Goal: Task Accomplishment & Management: Manage account settings

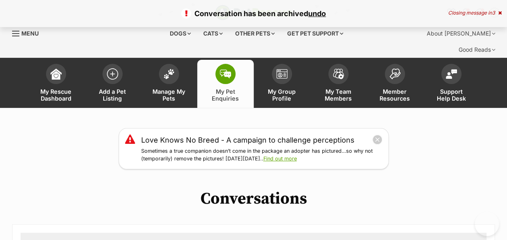
click at [176, 88] on span "Manage My Pets" at bounding box center [169, 95] width 36 height 14
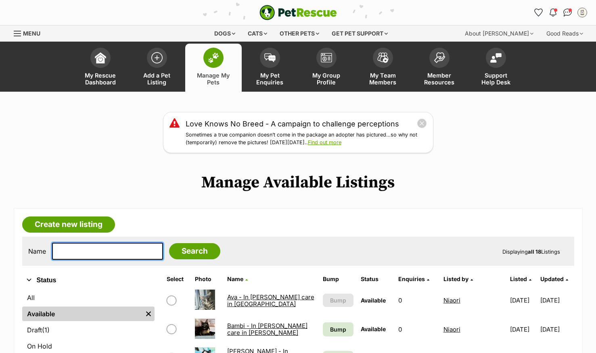
click at [102, 239] on input "text" at bounding box center [107, 250] width 111 height 17
type input "liam"
click at [169, 239] on input "Search" at bounding box center [194, 251] width 51 height 16
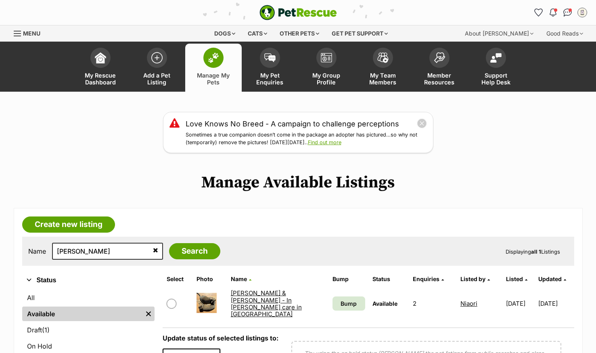
scroll to position [81, 0]
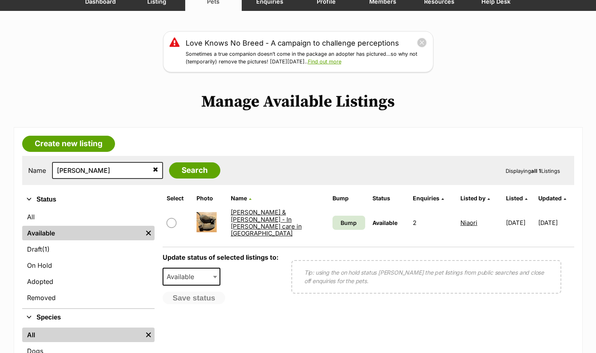
click at [278, 215] on link "[PERSON_NAME] & [PERSON_NAME] - In [PERSON_NAME] care in [GEOGRAPHIC_DATA]" at bounding box center [266, 222] width 71 height 29
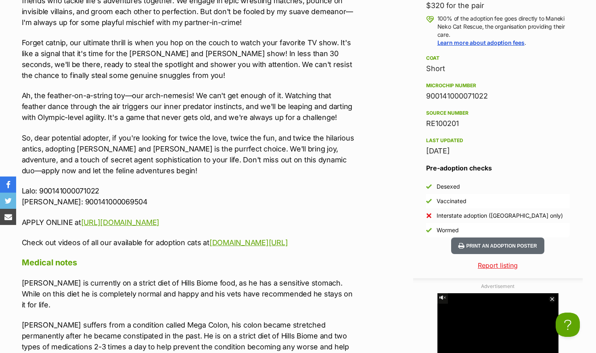
scroll to position [928, 0]
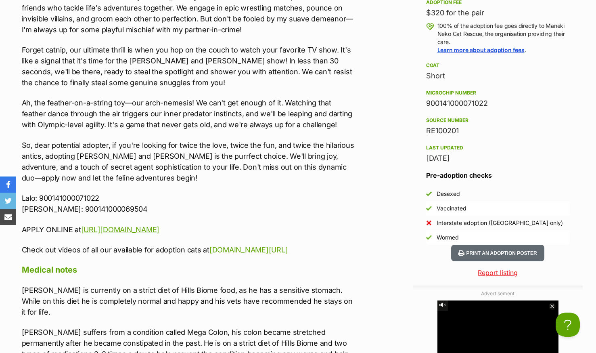
click at [514, 244] on button "Print an adoption poster" at bounding box center [497, 252] width 93 height 17
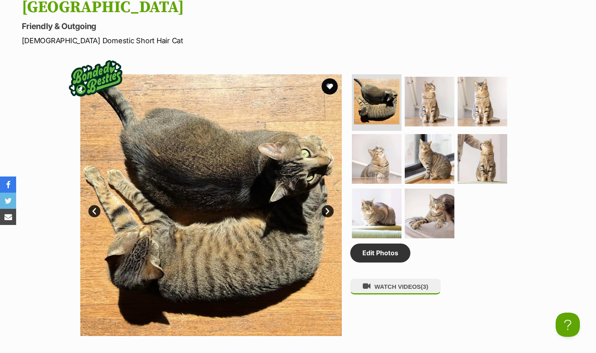
scroll to position [323, 0]
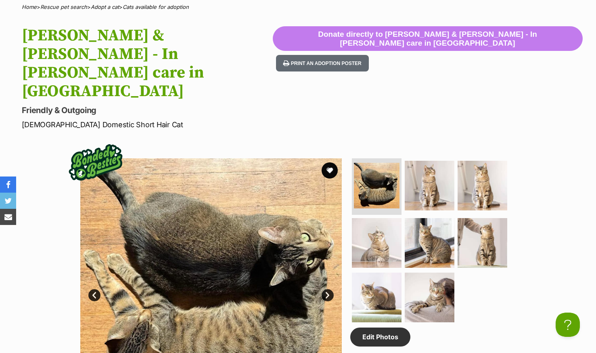
click at [46, 146] on div "Available 1 of 8 images 1 of 8 images 1 of 8 images 1 of 8 images 1 of 8 images…" at bounding box center [298, 282] width 596 height 273
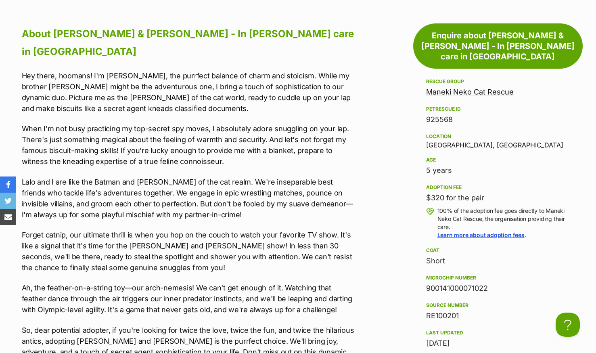
scroll to position [726, 0]
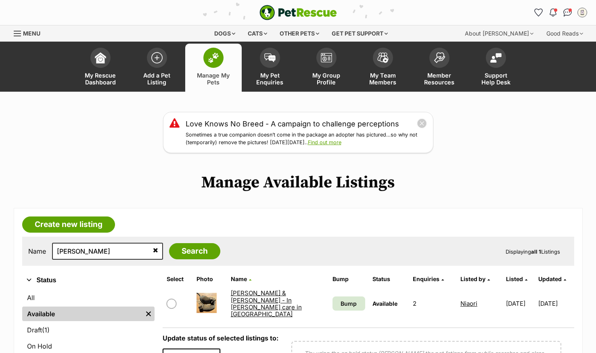
scroll to position [81, 0]
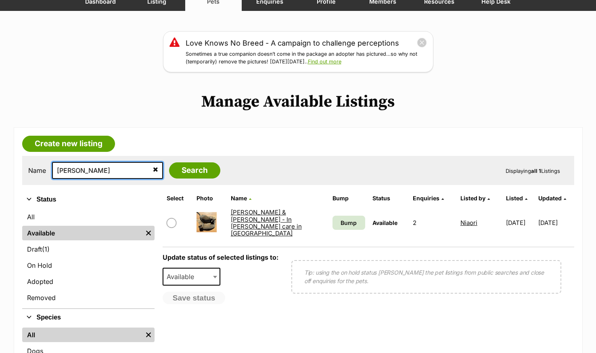
click at [95, 166] on input "liam" at bounding box center [107, 170] width 111 height 17
type input "[PERSON_NAME]"
click at [169, 162] on input "Search" at bounding box center [194, 170] width 51 height 16
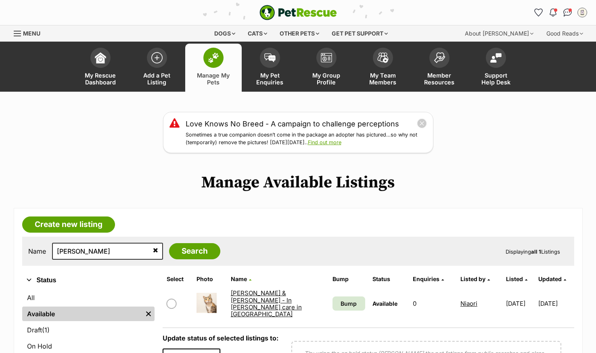
click at [272, 303] on link "[PERSON_NAME] & [PERSON_NAME] - In [PERSON_NAME] care in [GEOGRAPHIC_DATA]" at bounding box center [266, 303] width 71 height 29
